Goal: Transaction & Acquisition: Purchase product/service

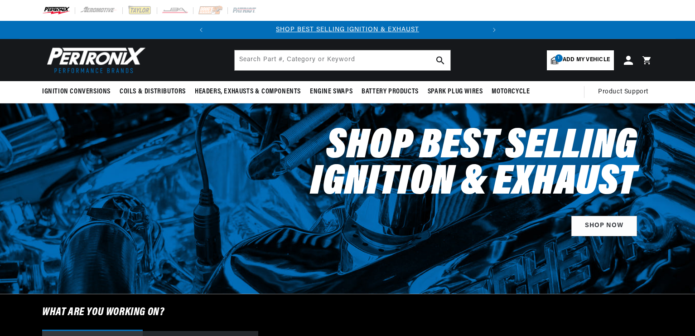
select select "1966"
select select "Ford"
select select "Mustang"
select select "289cid-4.7L"
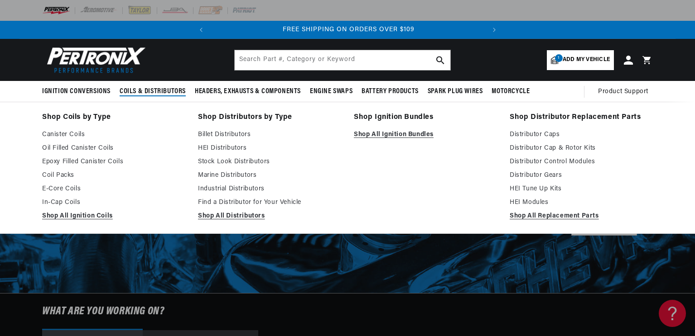
scroll to position [0, 274]
click at [243, 147] on link "HEI Distributors" at bounding box center [269, 148] width 143 height 11
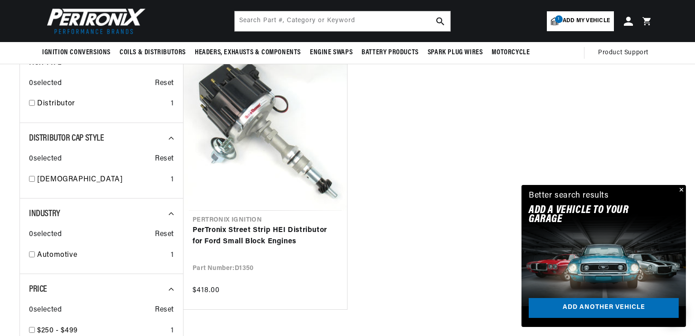
scroll to position [61, 0]
